Goal: Task Accomplishment & Management: Complete application form

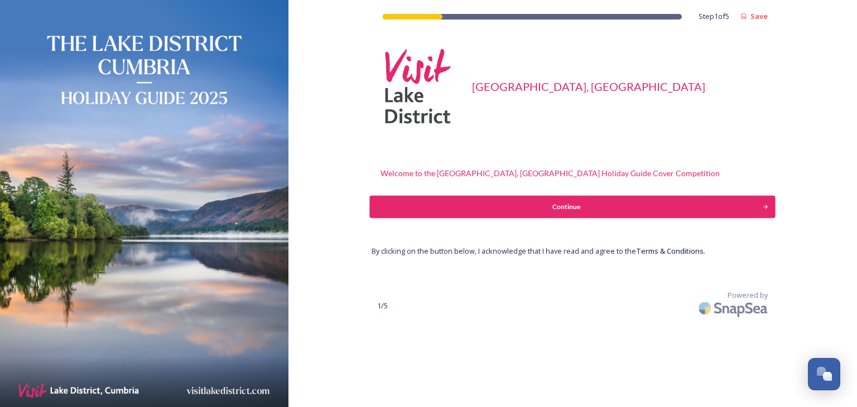
click at [559, 219] on div "Step 1 of 5 Save Visit [GEOGRAPHIC_DATA], [GEOGRAPHIC_DATA] Welcome to the [GEO…" at bounding box center [573, 160] width 402 height 321
click at [558, 215] on button "Continue" at bounding box center [573, 207] width 406 height 22
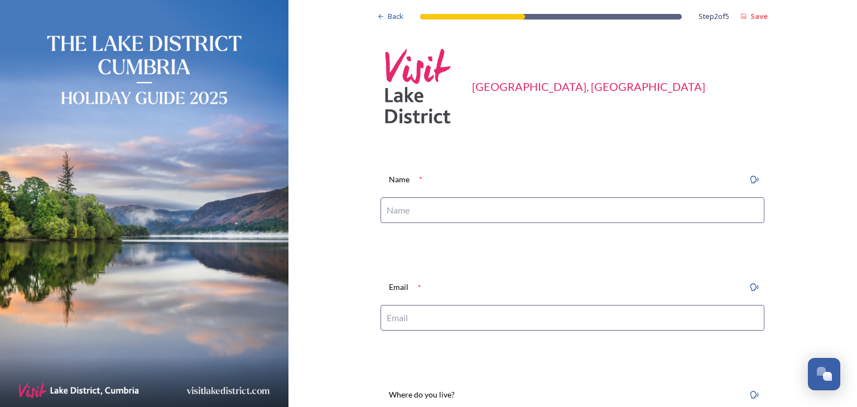
click at [479, 204] on input at bounding box center [572, 211] width 384 height 26
type input "[PERSON_NAME]"
click at [452, 296] on div "Email *" at bounding box center [572, 287] width 384 height 25
click at [451, 314] on input at bounding box center [572, 318] width 384 height 26
type input "[EMAIL_ADDRESS][DOMAIN_NAME]"
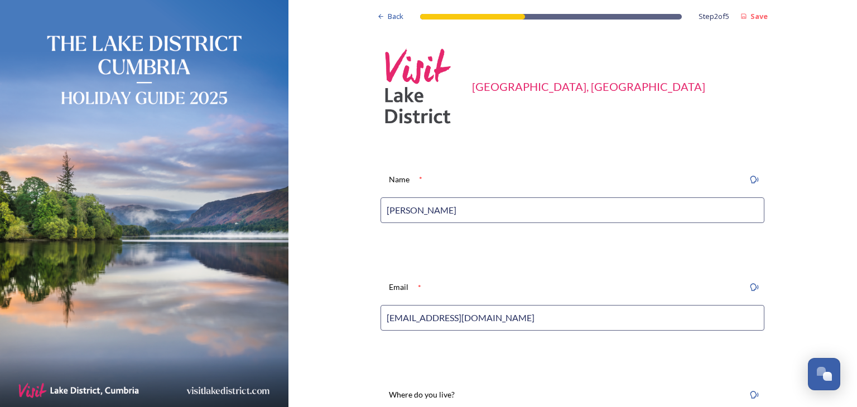
click at [430, 213] on input "[PERSON_NAME]" at bounding box center [572, 211] width 384 height 26
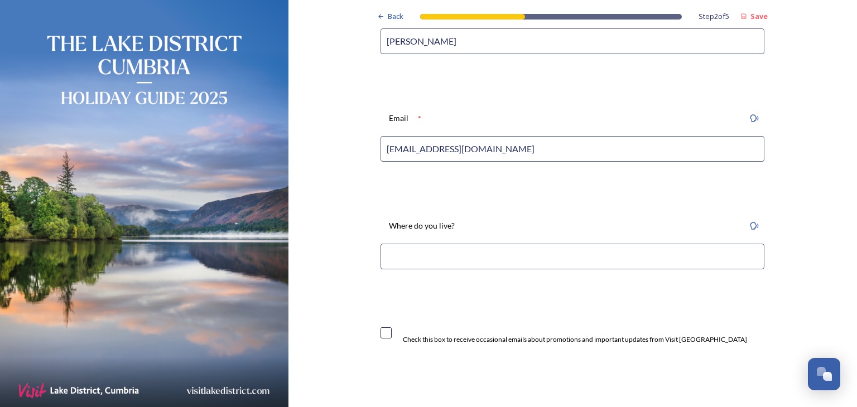
scroll to position [186, 0]
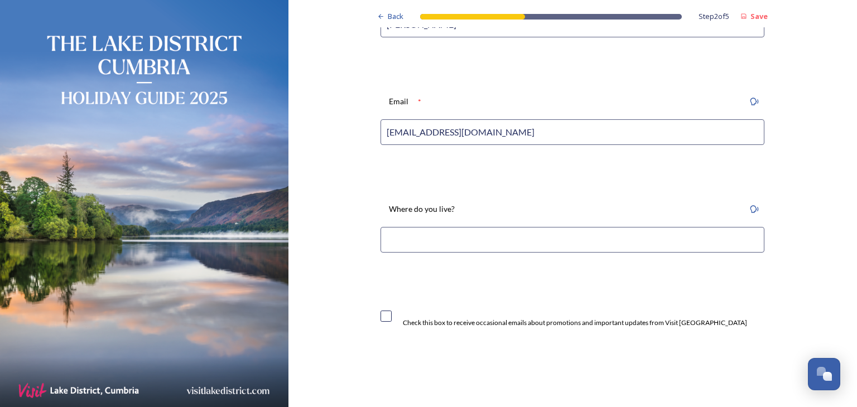
type input "[PERSON_NAME]"
click at [459, 238] on input at bounding box center [572, 240] width 384 height 26
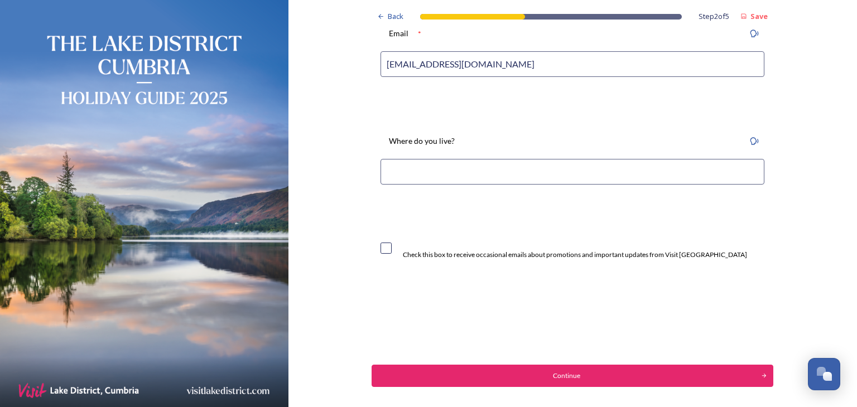
scroll to position [298, 0]
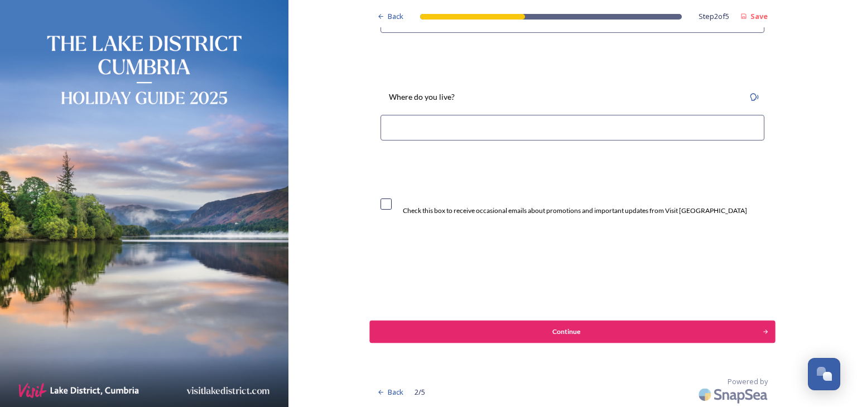
click at [614, 335] on div "Continue" at bounding box center [566, 332] width 381 height 10
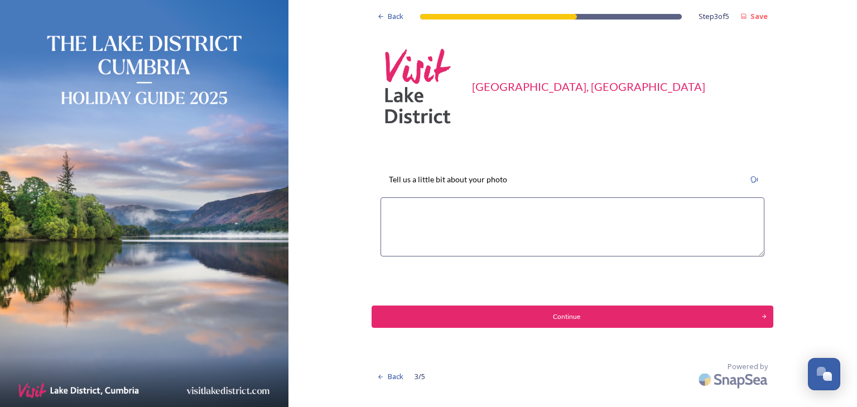
click at [505, 221] on textarea at bounding box center [572, 227] width 384 height 59
type textarea "Wastwater"
click at [571, 316] on div "Continue" at bounding box center [566, 317] width 381 height 10
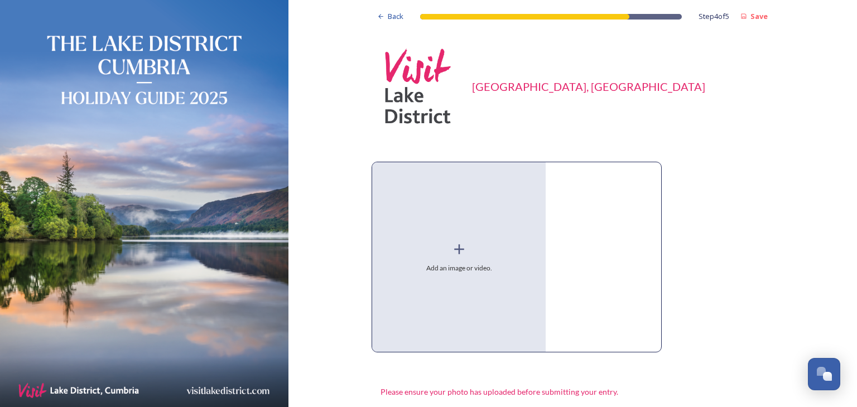
click at [451, 255] on icon at bounding box center [459, 249] width 17 height 17
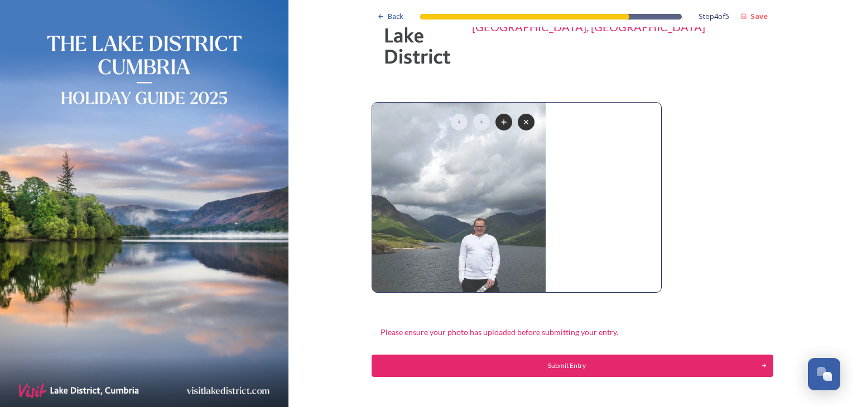
scroll to position [93, 0]
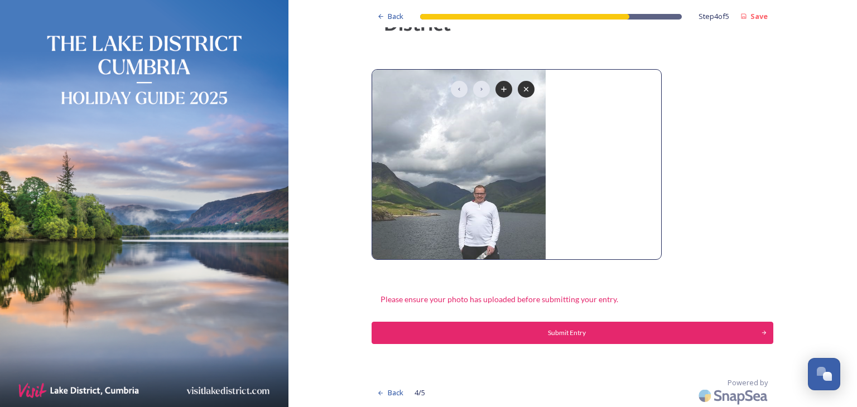
drag, startPoint x: 534, startPoint y: 329, endPoint x: 540, endPoint y: 319, distance: 11.5
click at [534, 329] on div "Submit Entry" at bounding box center [566, 333] width 377 height 10
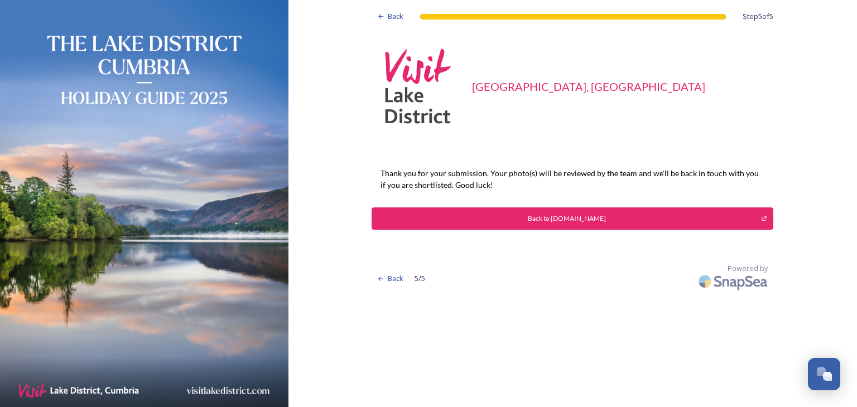
click at [536, 218] on div "Back to [DOMAIN_NAME]" at bounding box center [566, 219] width 377 height 10
